Goal: Navigation & Orientation: Find specific page/section

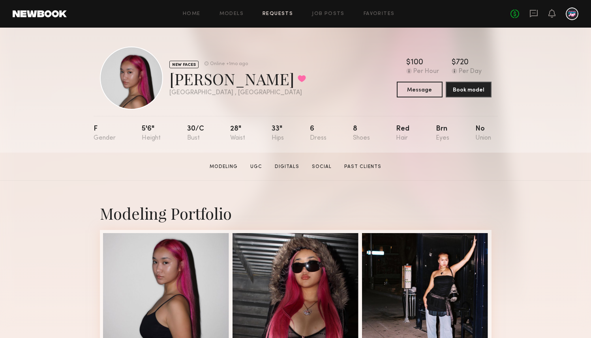
click at [278, 13] on link "Requests" at bounding box center [277, 13] width 30 height 5
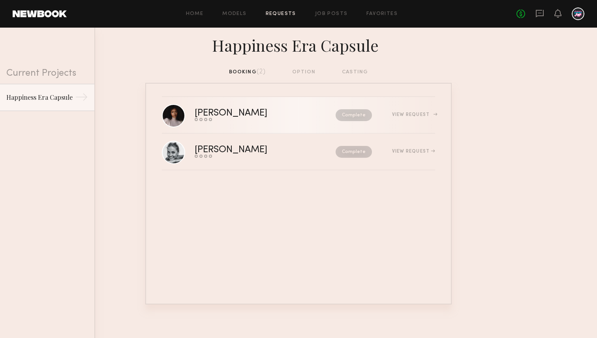
click at [245, 115] on div "[PERSON_NAME]" at bounding box center [248, 113] width 107 height 9
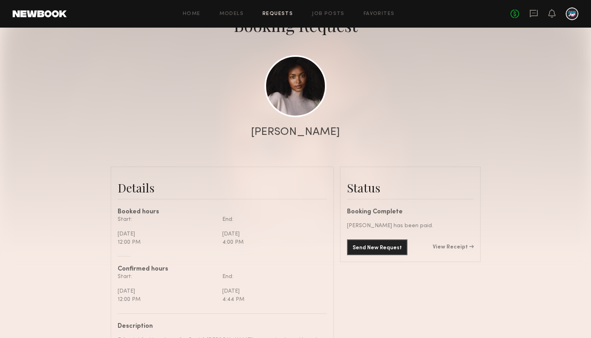
scroll to position [64, 0]
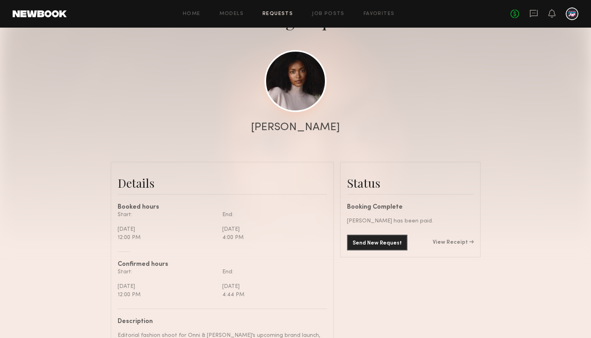
click at [293, 101] on link at bounding box center [295, 81] width 62 height 62
click at [276, 15] on link "Requests" at bounding box center [277, 13] width 30 height 5
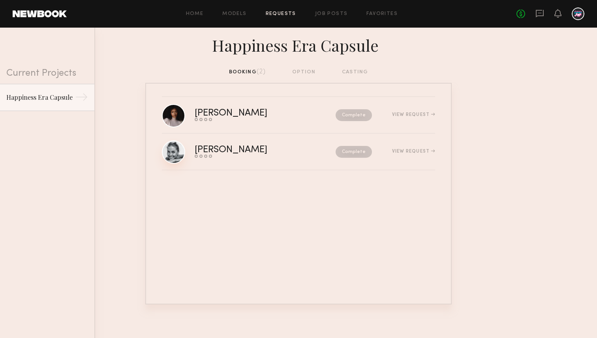
click at [175, 153] on link at bounding box center [173, 152] width 23 height 23
